Goal: Find specific page/section: Find specific page/section

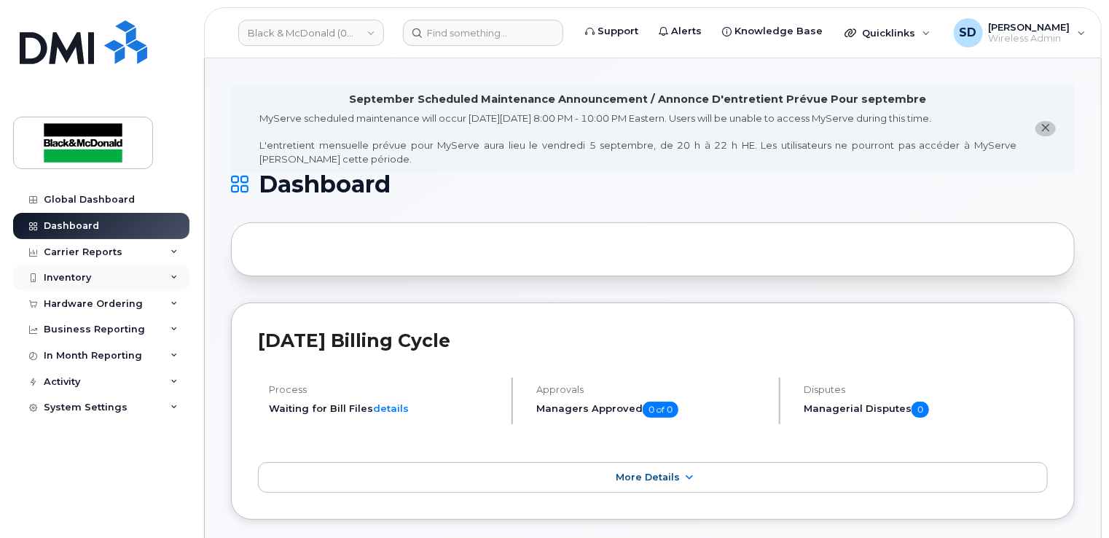
click at [85, 285] on div "Inventory" at bounding box center [101, 278] width 176 height 26
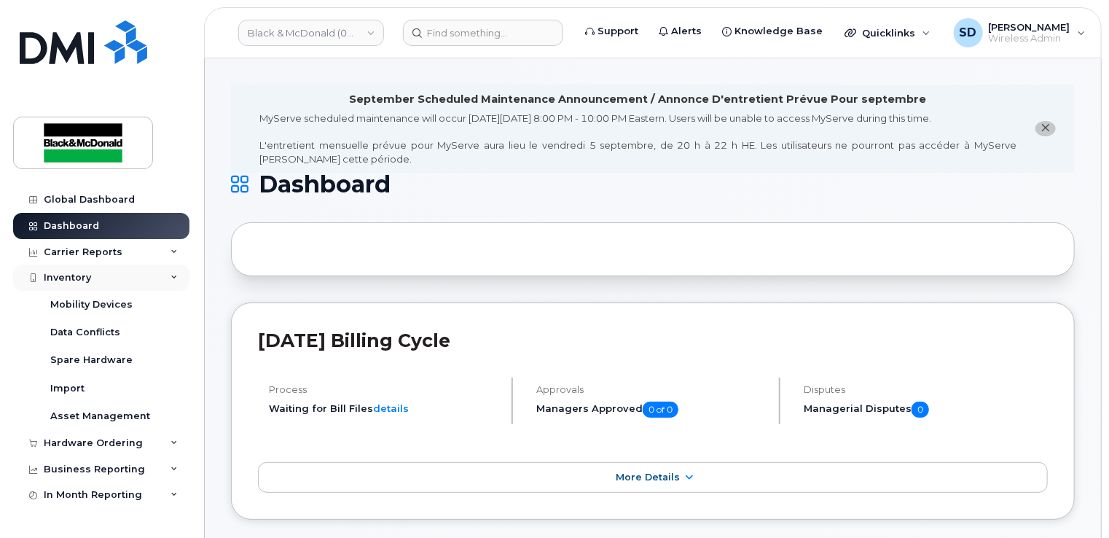
click at [90, 270] on div "Inventory" at bounding box center [101, 278] width 176 height 26
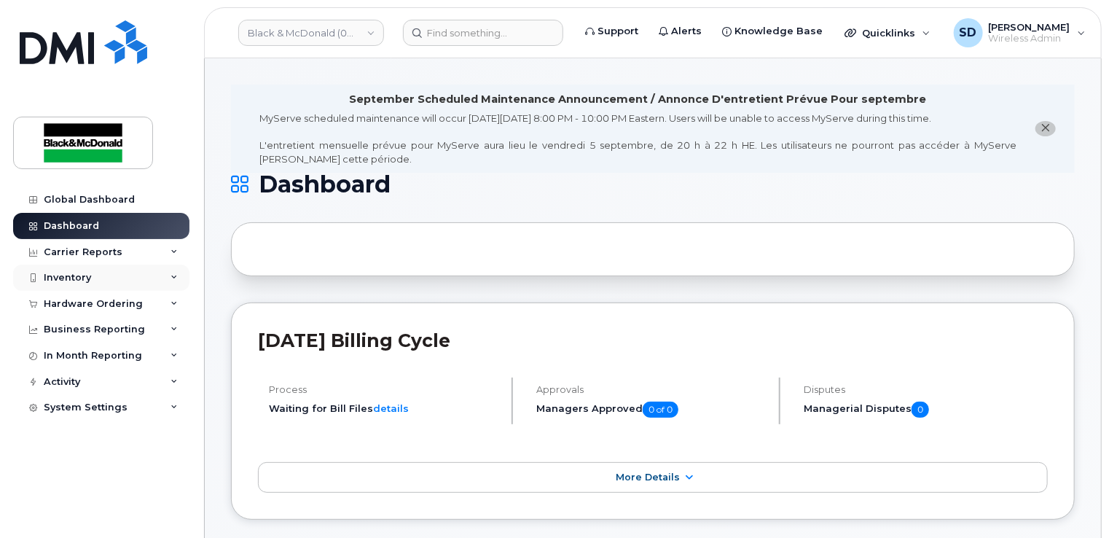
click at [80, 281] on div "Inventory" at bounding box center [67, 278] width 47 height 12
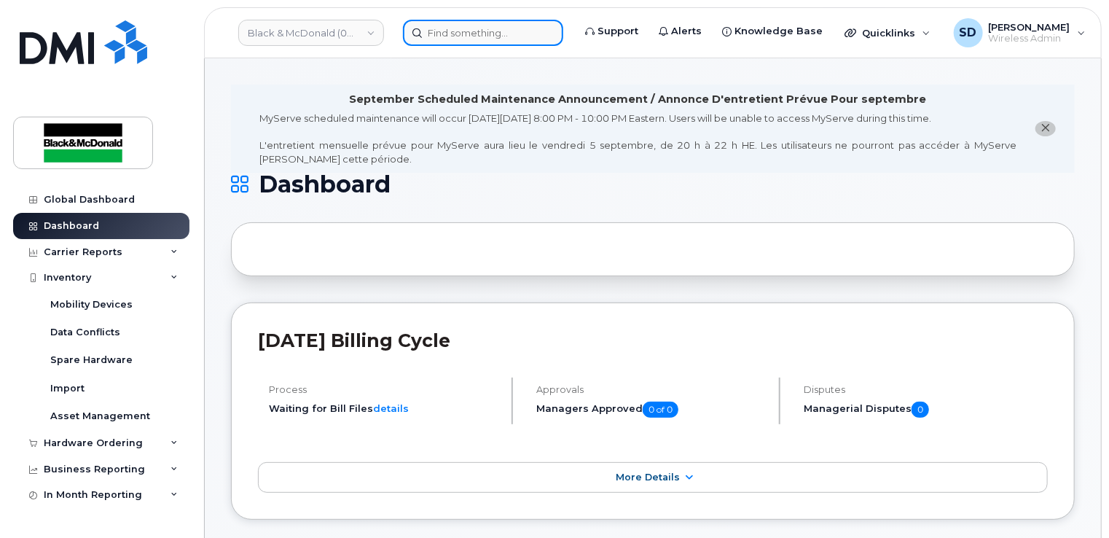
click at [452, 39] on input at bounding box center [483, 33] width 160 height 26
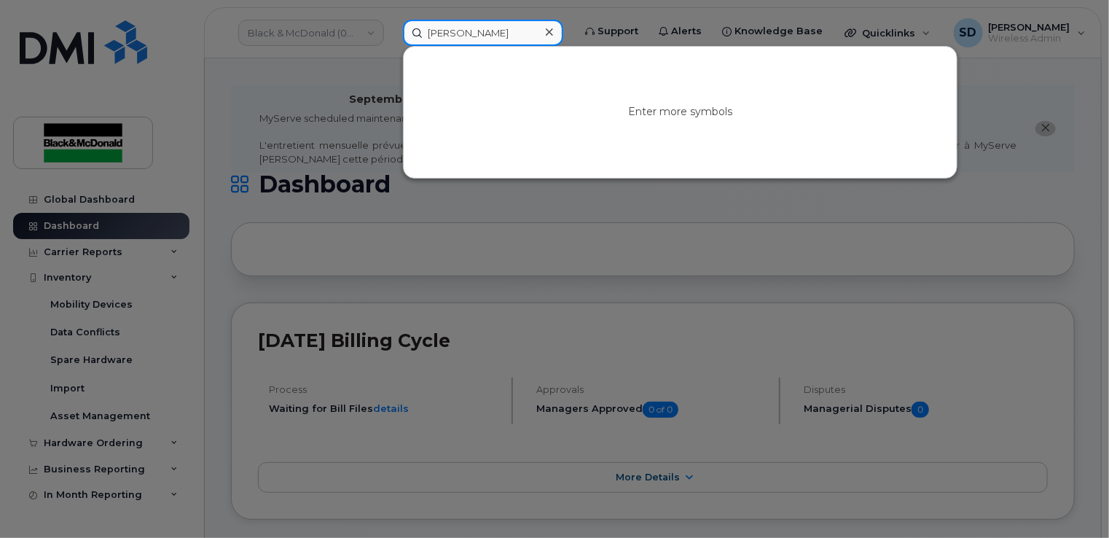
type input "anthony"
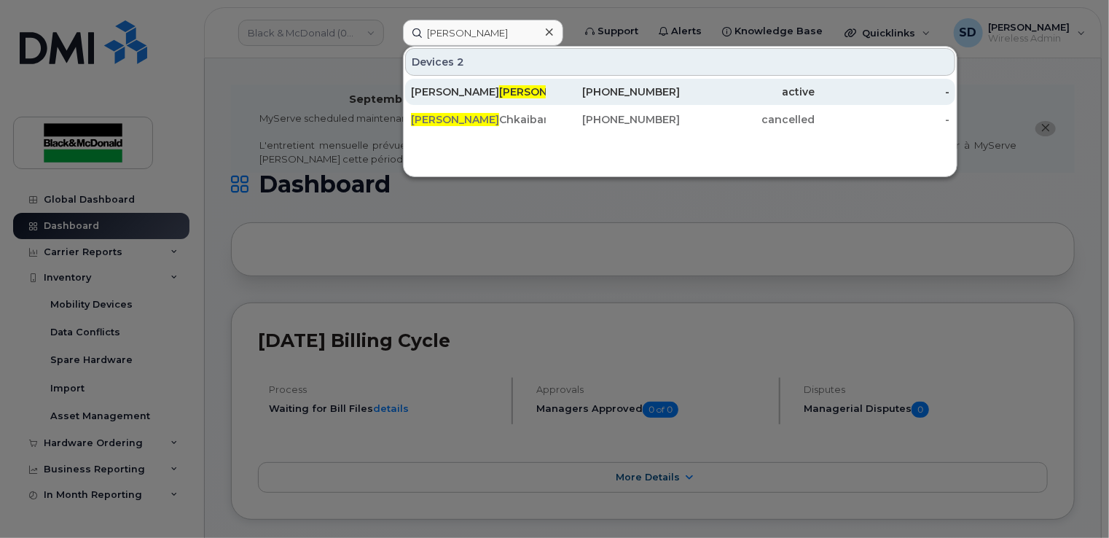
click at [499, 93] on span "Anthony" at bounding box center [543, 91] width 88 height 13
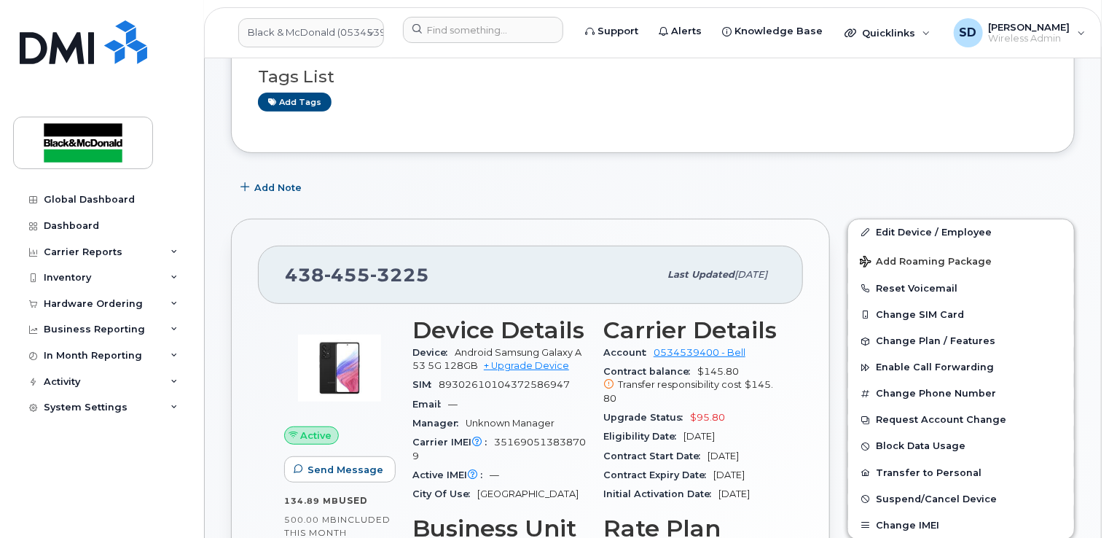
scroll to position [291, 0]
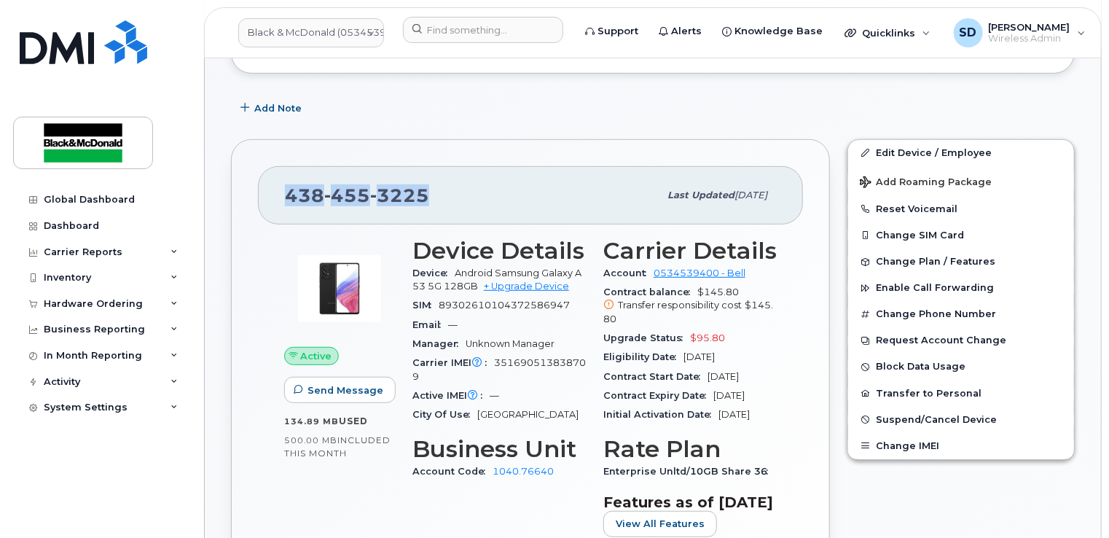
drag, startPoint x: 287, startPoint y: 179, endPoint x: 428, endPoint y: 189, distance: 141.8
click at [428, 189] on div "[PHONE_NUMBER]" at bounding box center [472, 195] width 374 height 31
drag, startPoint x: 428, startPoint y: 189, endPoint x: 420, endPoint y: 182, distance: 10.8
copy span "[PHONE_NUMBER]"
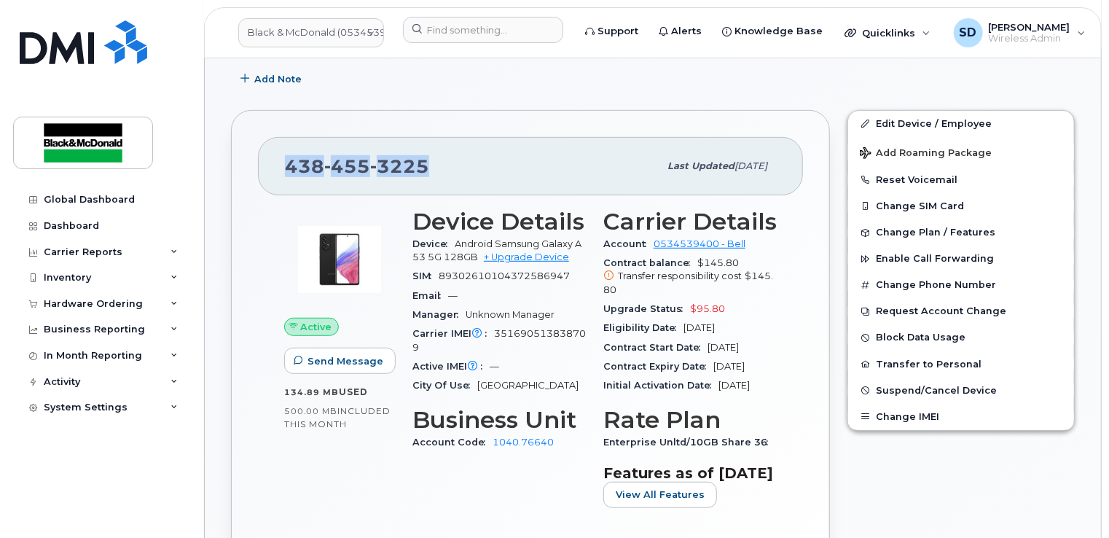
scroll to position [437, 0]
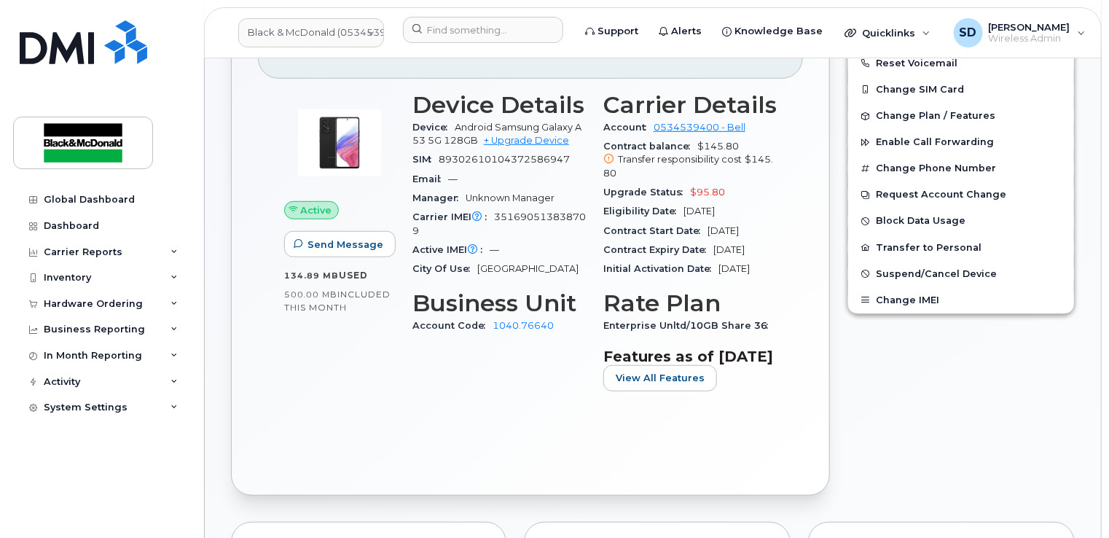
click at [517, 375] on div "Device Details Device Android Samsung Galaxy A53 5G 128GB + Upgrade Device SIM …" at bounding box center [499, 247] width 191 height 329
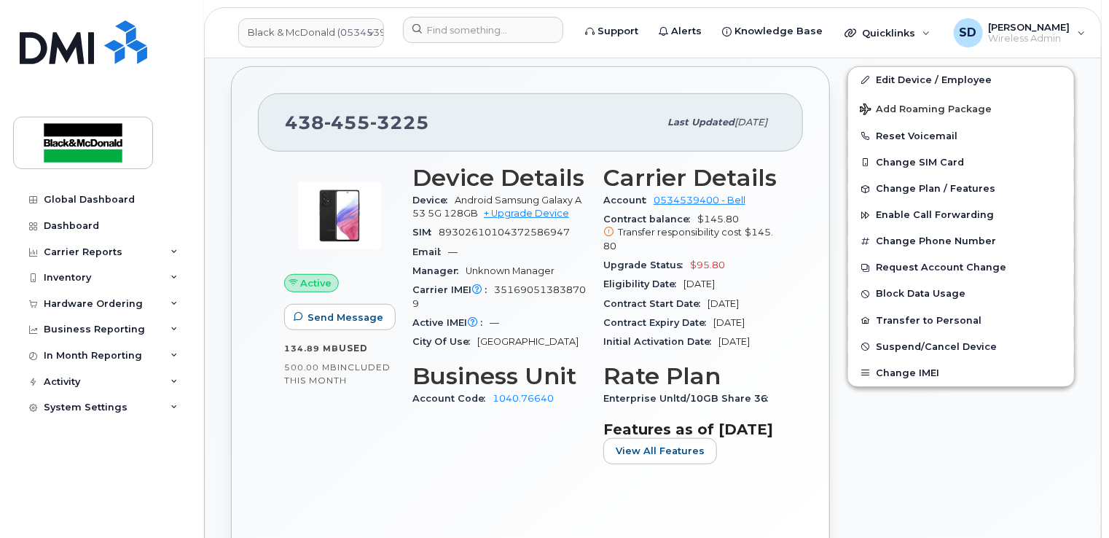
scroll to position [0, 0]
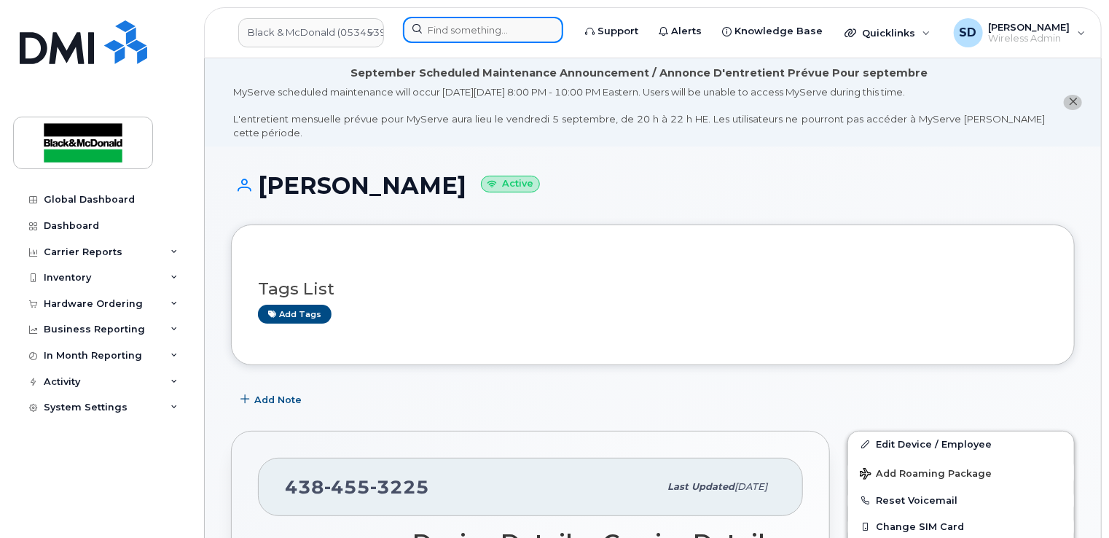
click at [446, 34] on input at bounding box center [483, 30] width 160 height 26
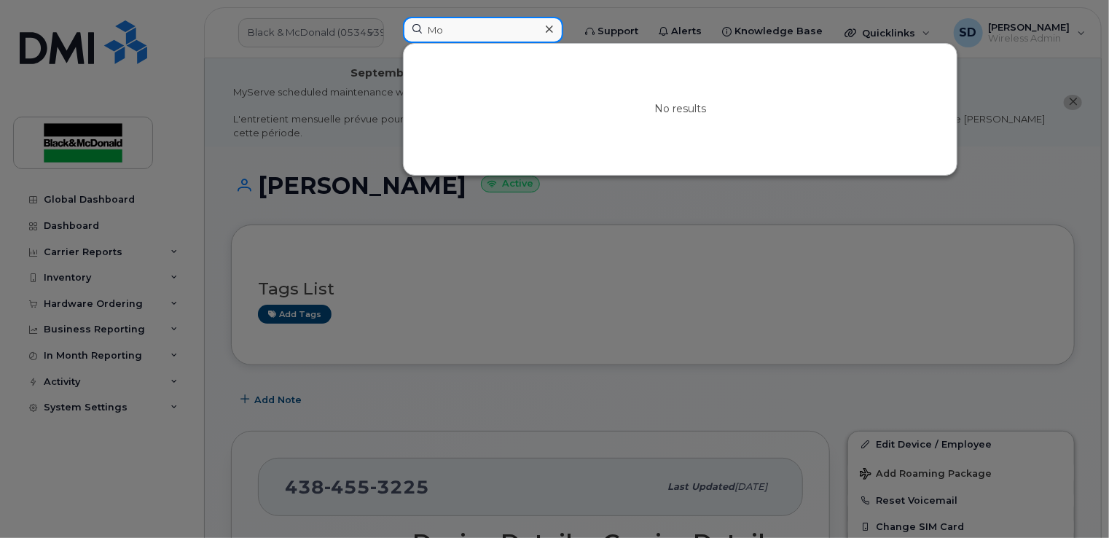
type input "M"
type input "R"
type input "V"
type input "R"
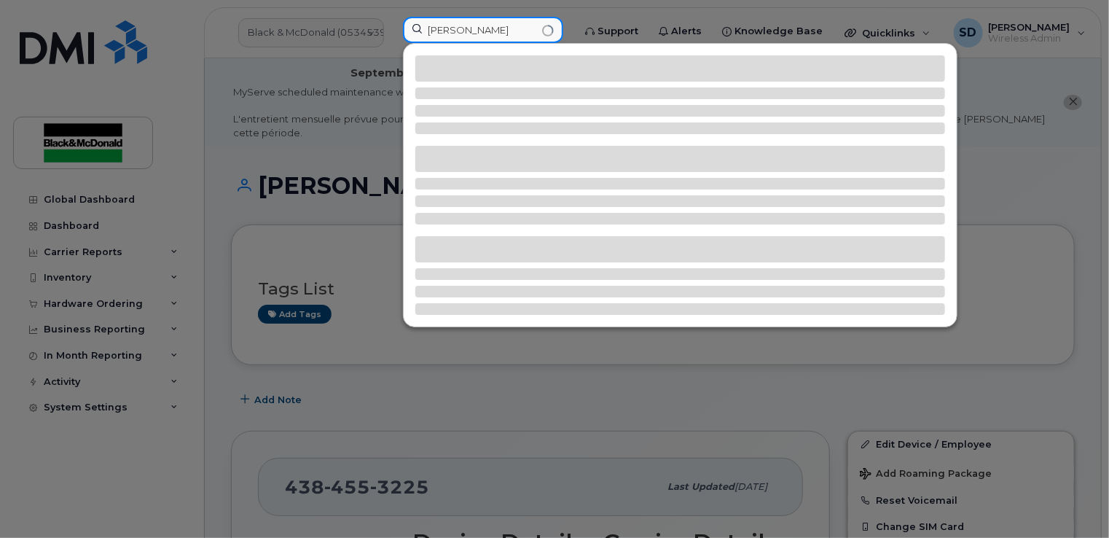
drag, startPoint x: 436, startPoint y: 28, endPoint x: 255, endPoint y: 2, distance: 182.6
click at [391, 17] on div "[PERSON_NAME]" at bounding box center [483, 33] width 184 height 32
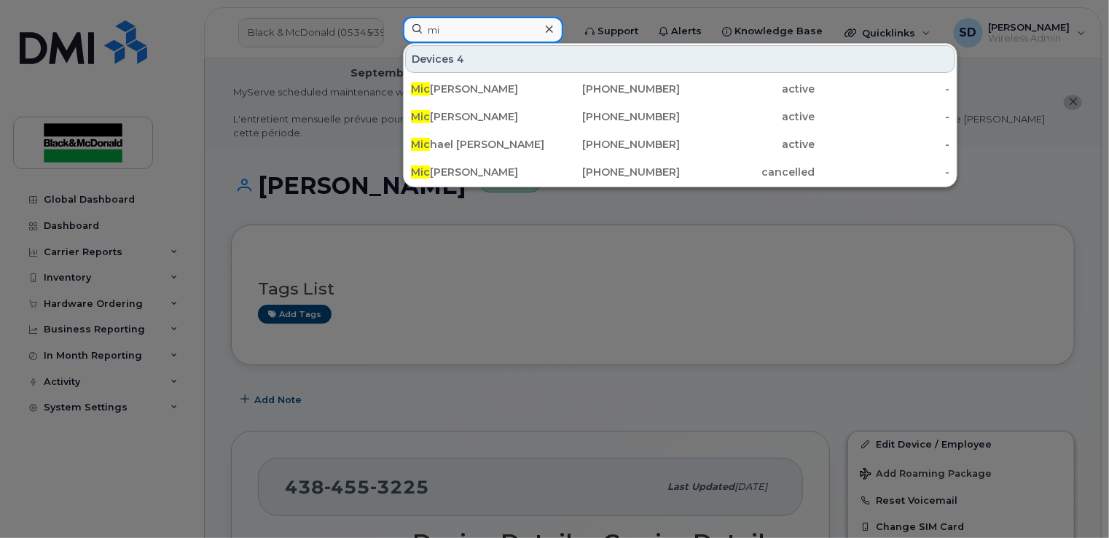
type input "m"
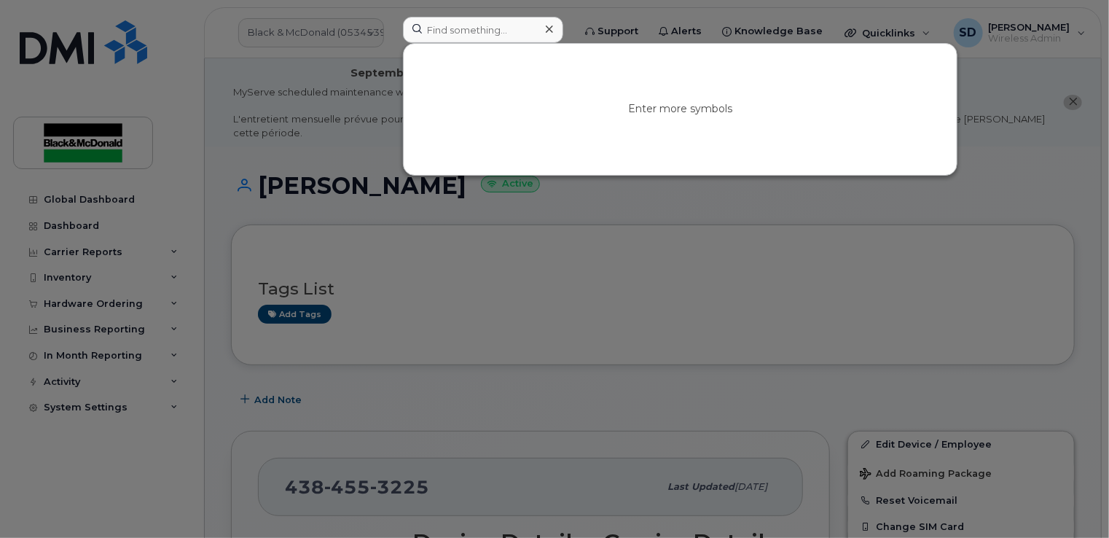
click at [289, 203] on div at bounding box center [554, 269] width 1109 height 538
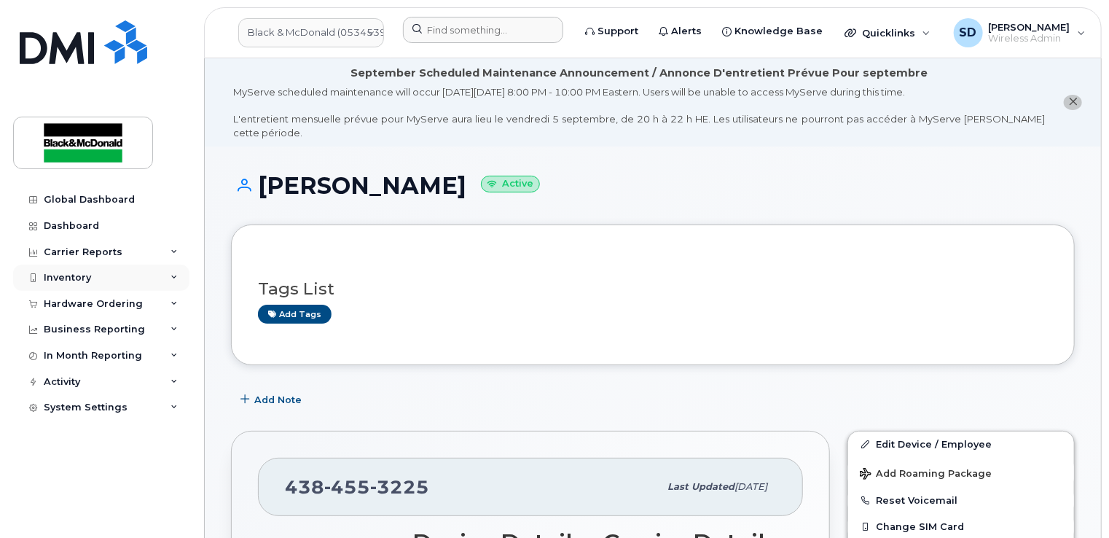
click at [101, 273] on div "Inventory" at bounding box center [101, 278] width 176 height 26
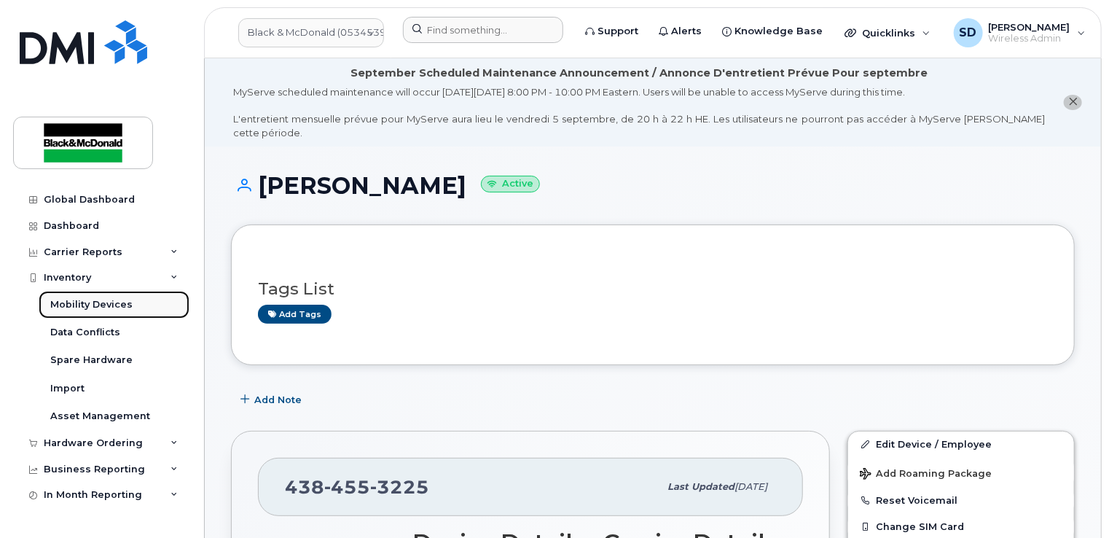
click at [101, 305] on div "Mobility Devices" at bounding box center [91, 304] width 82 height 13
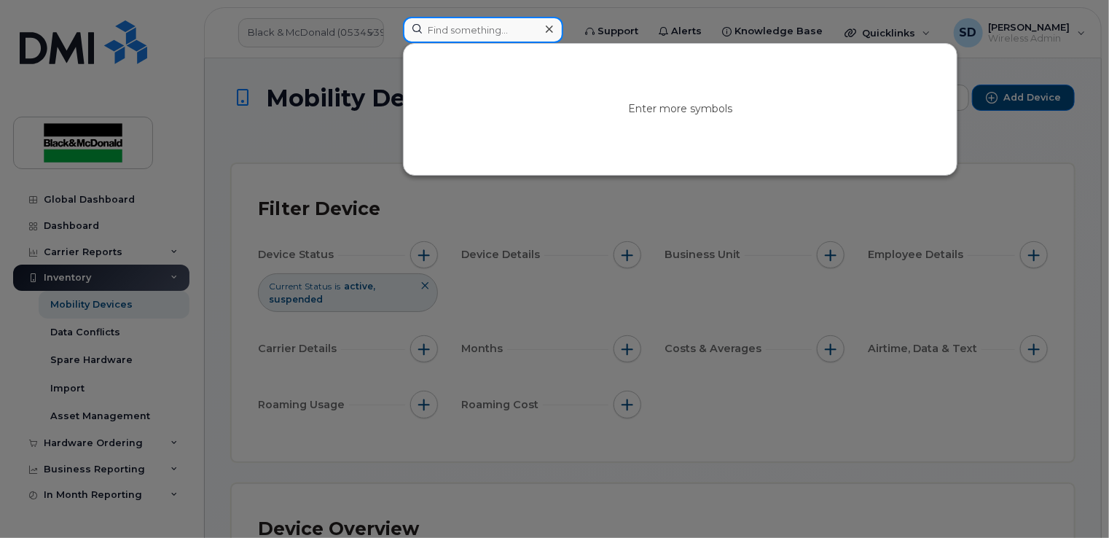
click at [446, 31] on input at bounding box center [483, 30] width 160 height 26
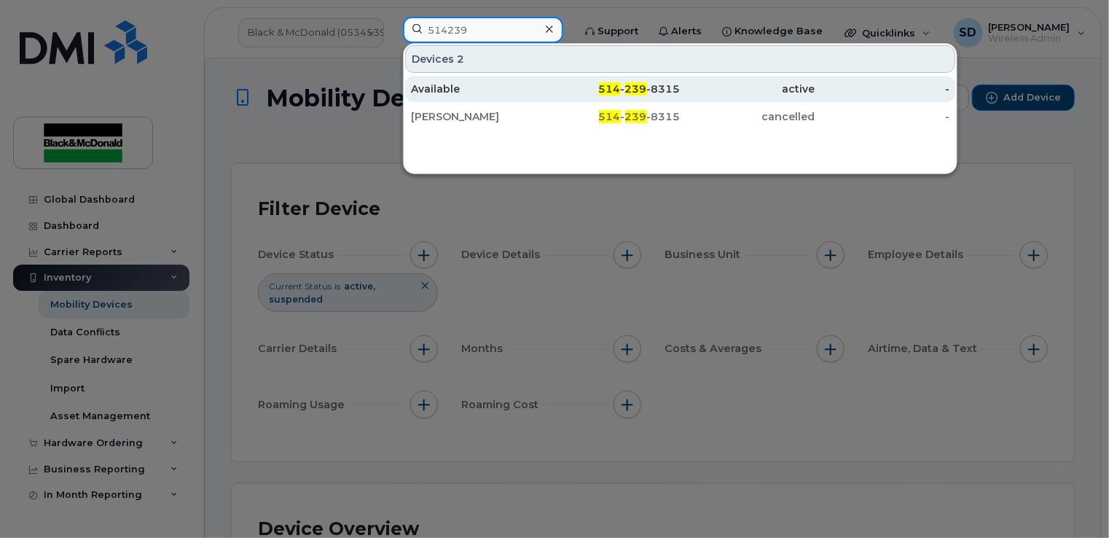
type input "514239"
click at [452, 85] on div "Available" at bounding box center [478, 89] width 135 height 15
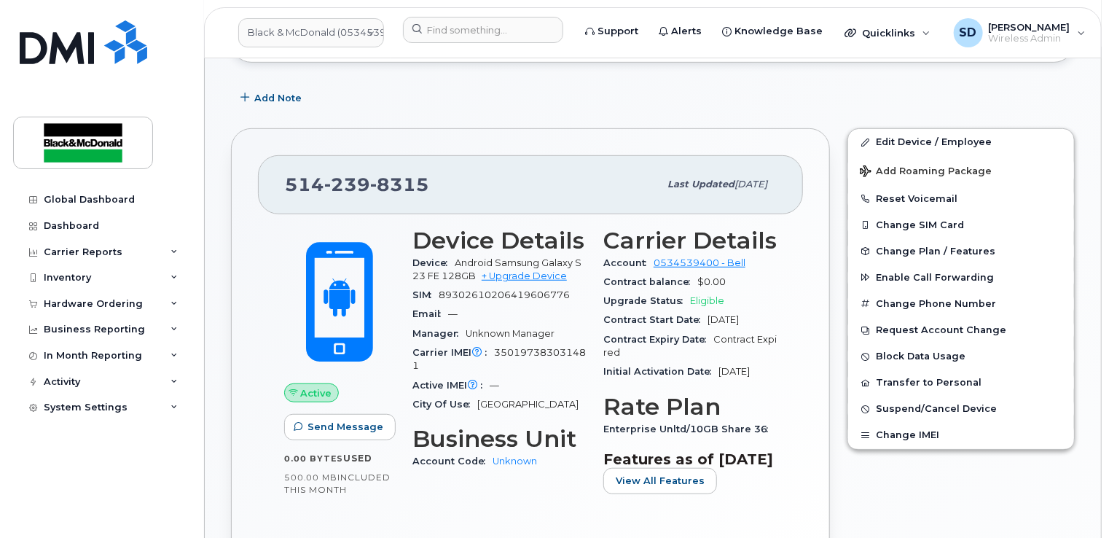
scroll to position [364, 0]
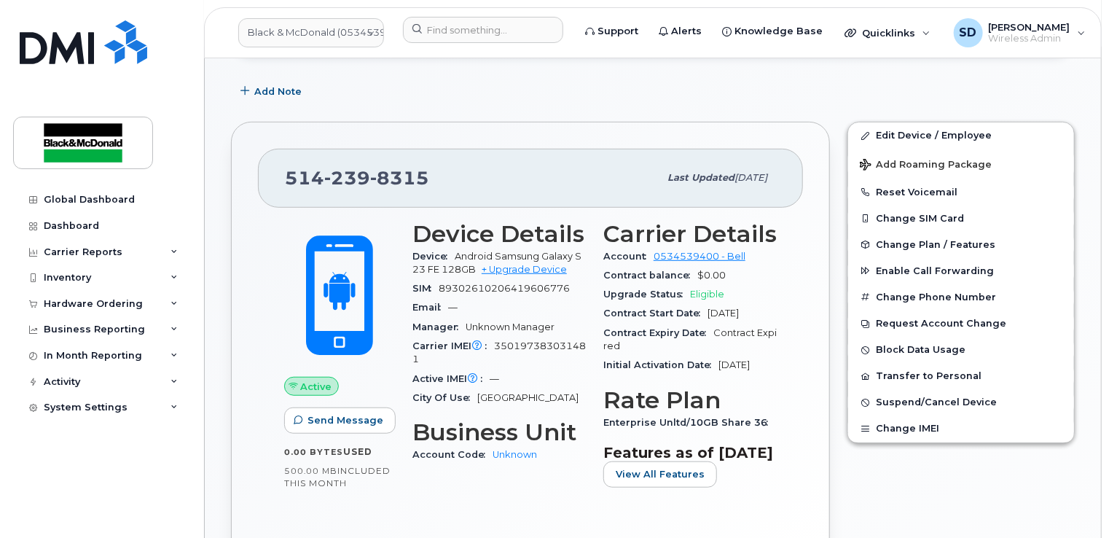
drag, startPoint x: 411, startPoint y: 283, endPoint x: 407, endPoint y: 328, distance: 45.4
click at [475, 28] on input at bounding box center [483, 30] width 160 height 26
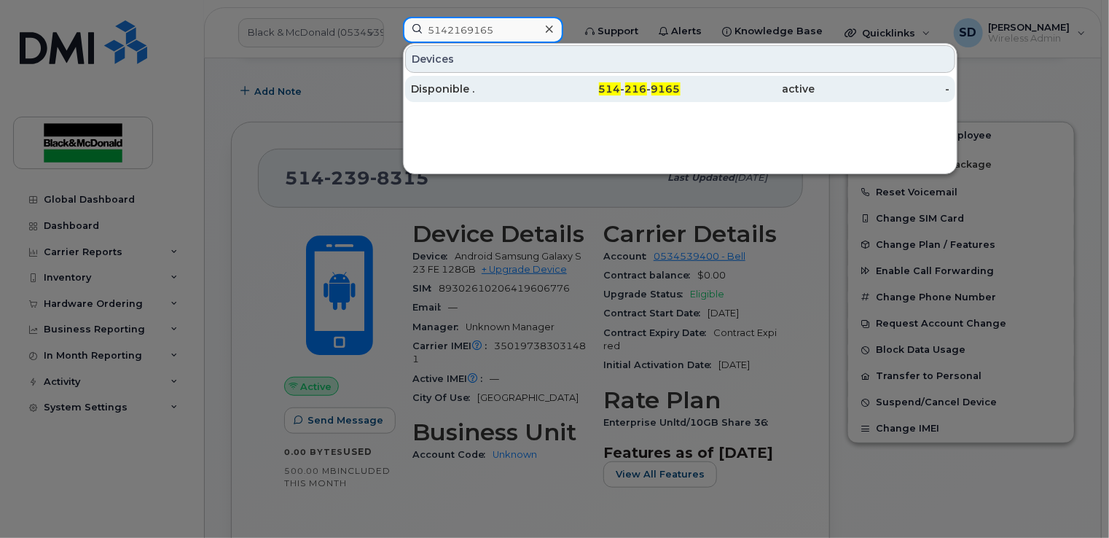
type input "5142169165"
click at [426, 92] on div "Disponible ." at bounding box center [478, 89] width 135 height 15
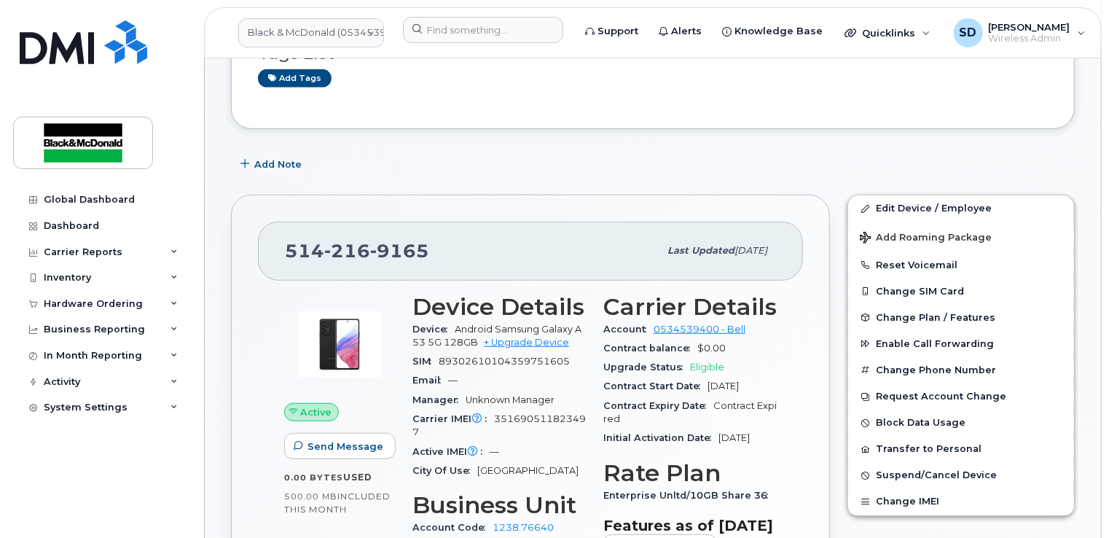
scroll to position [364, 0]
